Goal: Find specific page/section: Find specific page/section

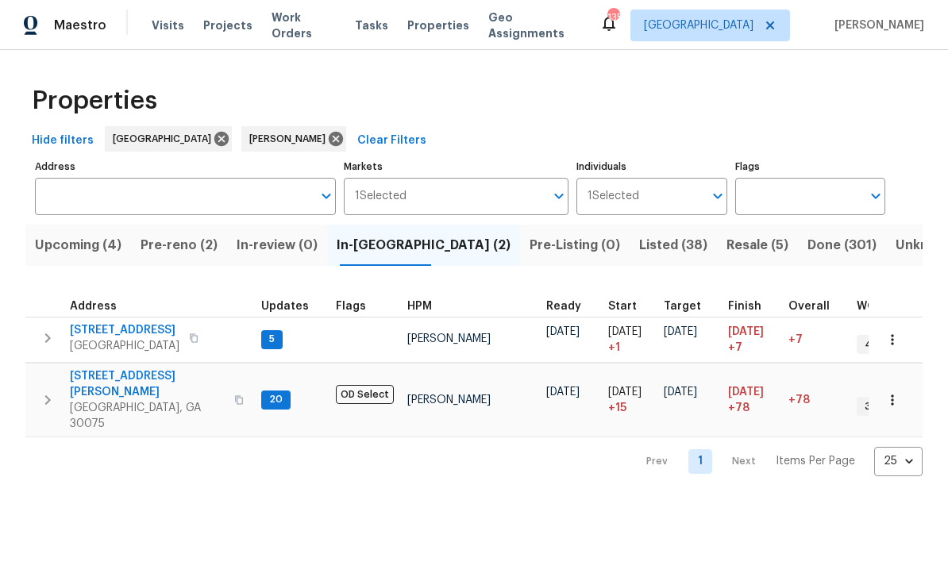
click at [190, 245] on span "Pre-reno (2)" at bounding box center [179, 245] width 77 height 22
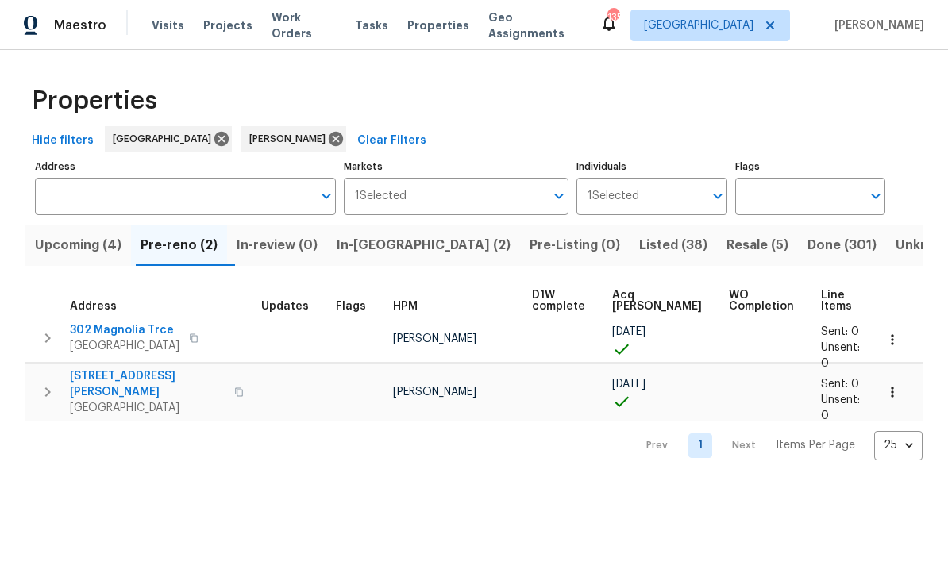
click at [86, 261] on button "Upcoming (4)" at bounding box center [78, 245] width 106 height 41
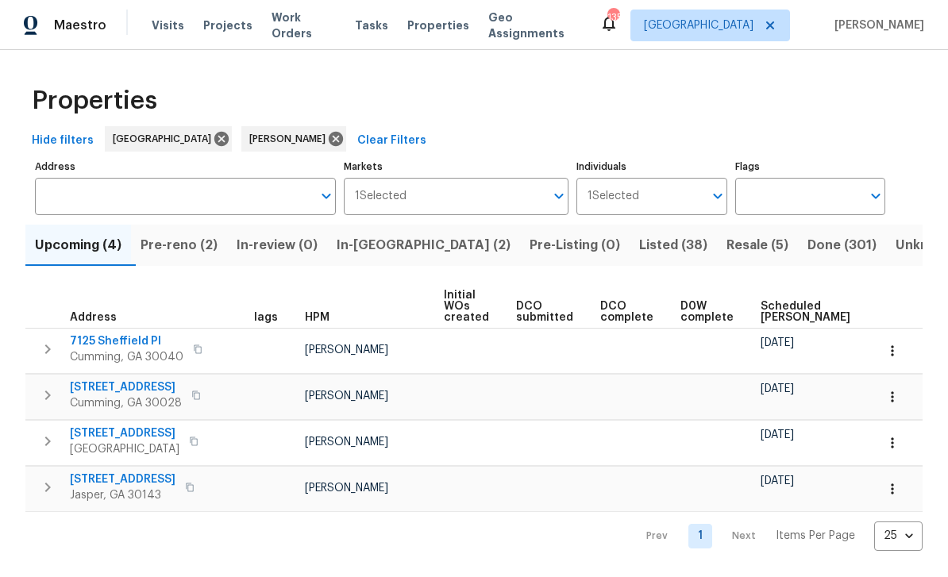
scroll to position [0, 5]
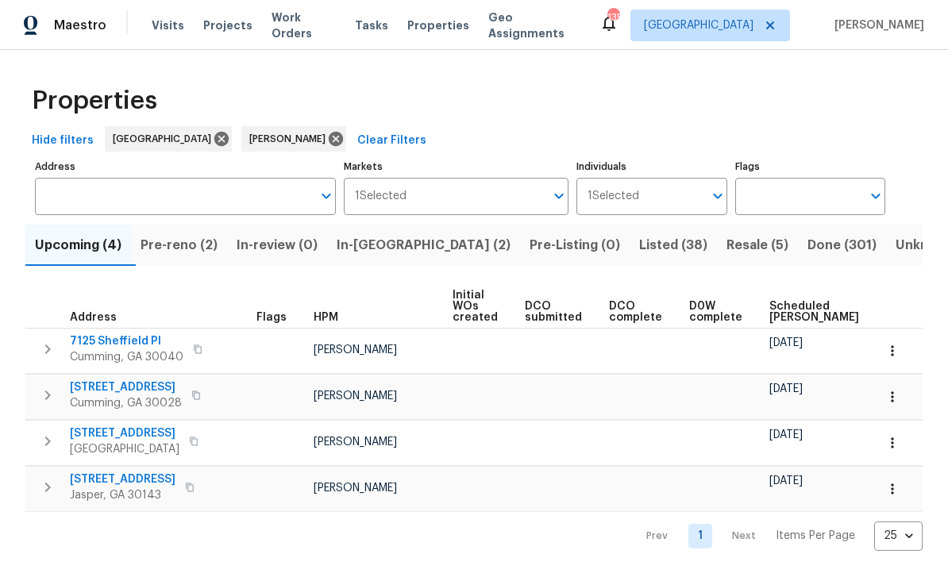
click at [387, 245] on span "In-[GEOGRAPHIC_DATA] (2)" at bounding box center [424, 245] width 174 height 22
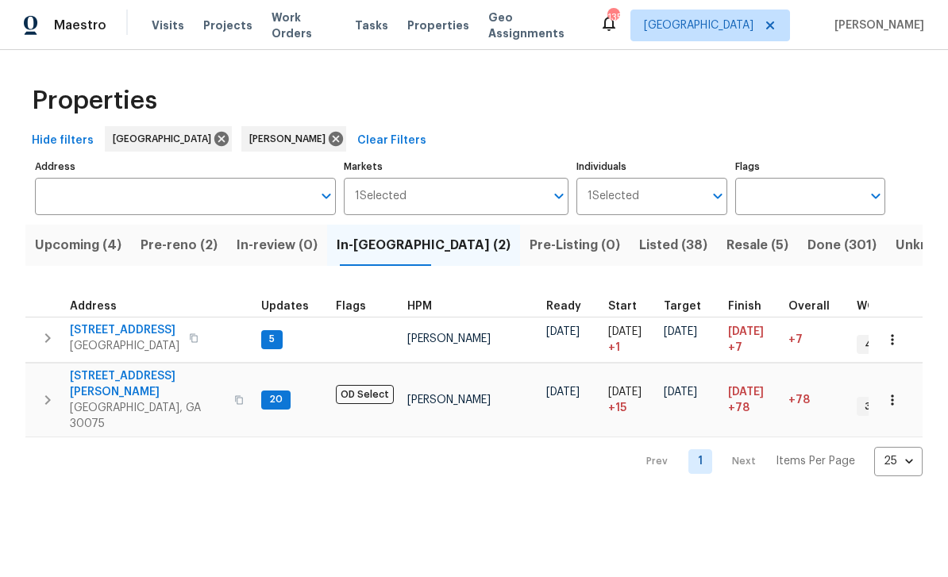
click at [122, 381] on span "[STREET_ADDRESS][PERSON_NAME]" at bounding box center [147, 385] width 155 height 32
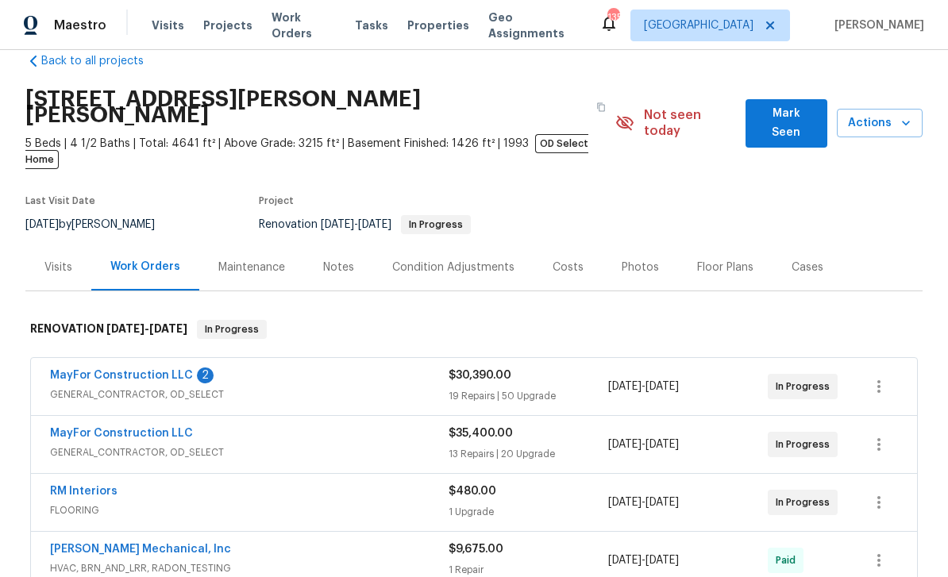
scroll to position [49, 0]
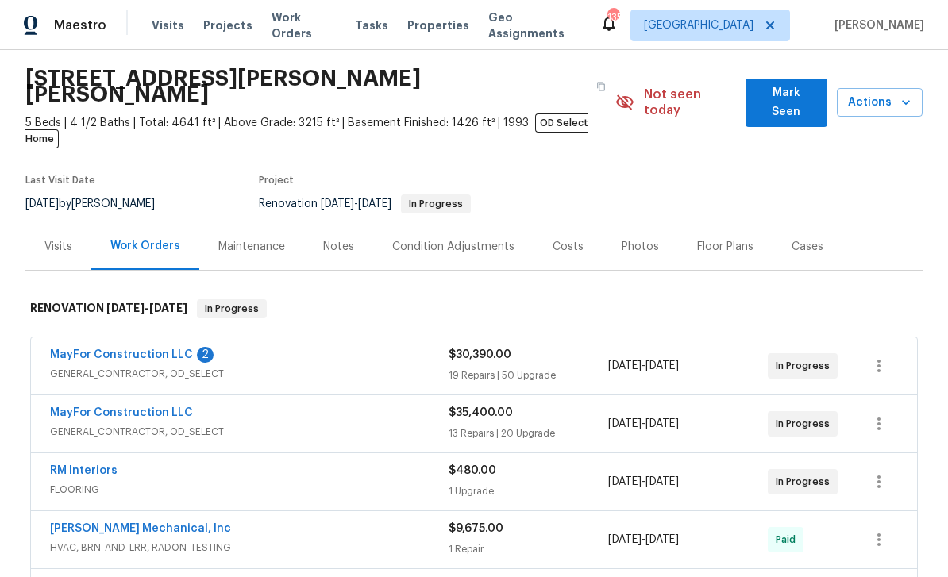
click at [100, 349] on link "MayFor Construction LLC" at bounding box center [121, 354] width 143 height 11
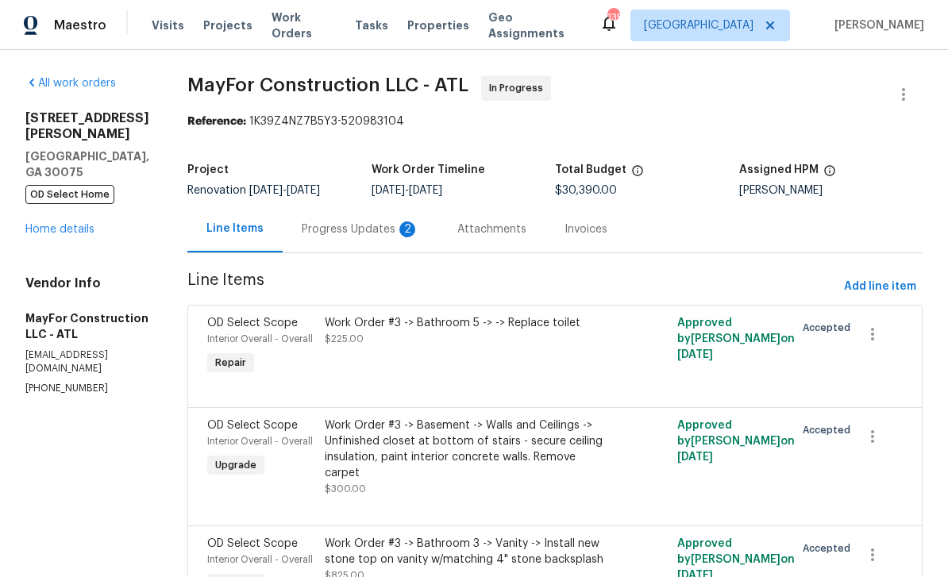
click at [368, 230] on div "Progress Updates 2" at bounding box center [361, 230] width 118 height 16
